Goal: Information Seeking & Learning: Learn about a topic

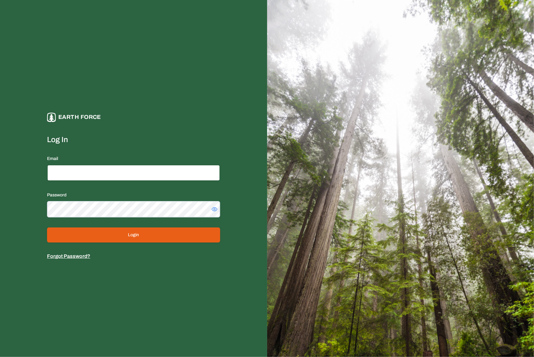
type input "**********"
click at [153, 236] on button "Login" at bounding box center [133, 234] width 173 height 15
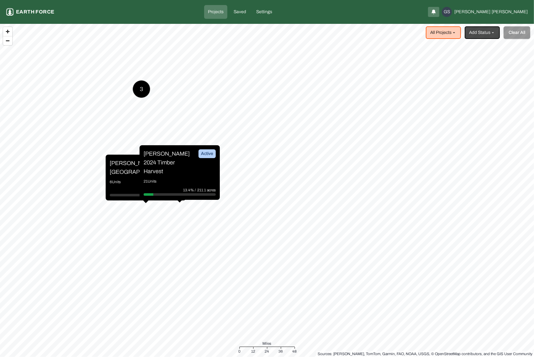
click at [158, 166] on p "[PERSON_NAME] 2024 Timber Harvest" at bounding box center [167, 162] width 47 height 26
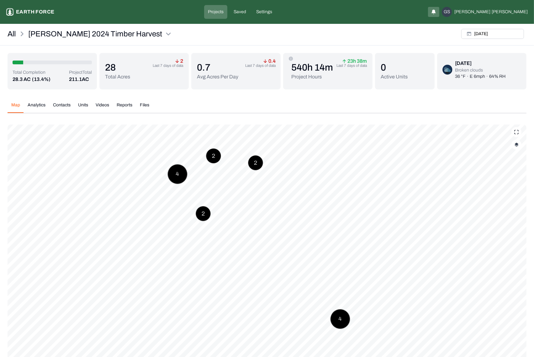
click at [330, 25] on div "[PERSON_NAME] 2024 Timber Harvest Earth force Projects Saved Settings GS [PERSO…" at bounding box center [267, 204] width 534 height 409
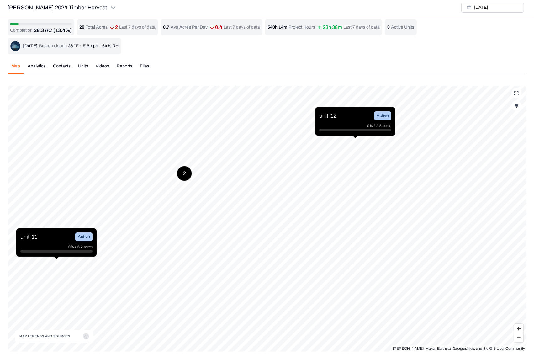
click at [183, 173] on div "2" at bounding box center [184, 173] width 15 height 15
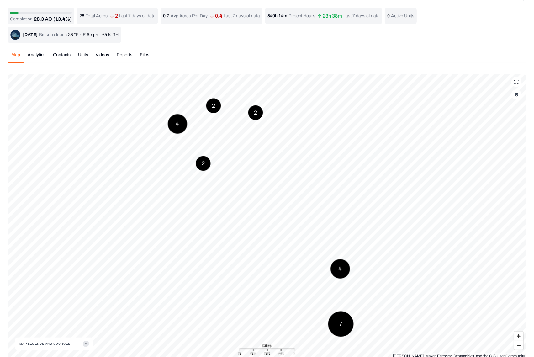
scroll to position [21, 0]
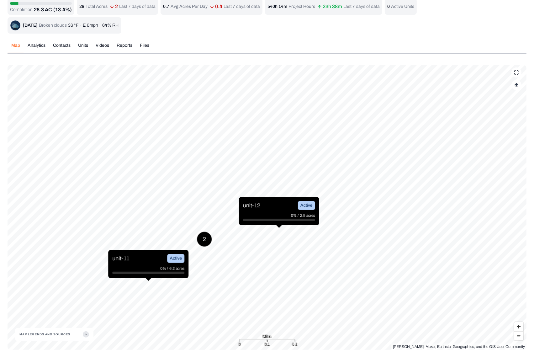
click at [267, 336] on div "unit-11 Active 0% / 6.2 acres 2 unit-12 Active 0% / 2.5 acres Esri, Maxar, Eart…" at bounding box center [267, 207] width 519 height 285
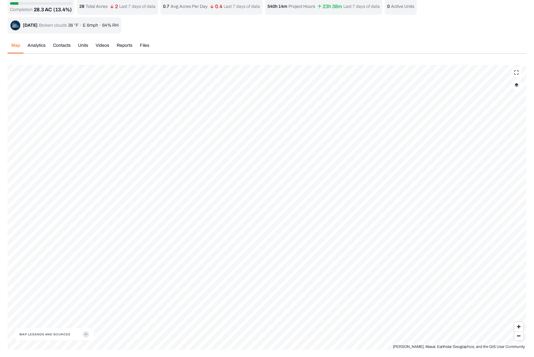
click at [85, 333] on icon "button" at bounding box center [86, 334] width 6 height 6
click at [84, 316] on icon "button" at bounding box center [86, 315] width 6 height 6
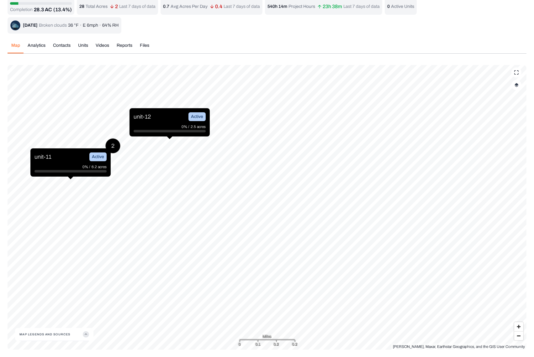
click at [299, 50] on div "Map Analytics Contacts Units Videos Reports Files" at bounding box center [267, 47] width 519 height 11
